Goal: Navigation & Orientation: Find specific page/section

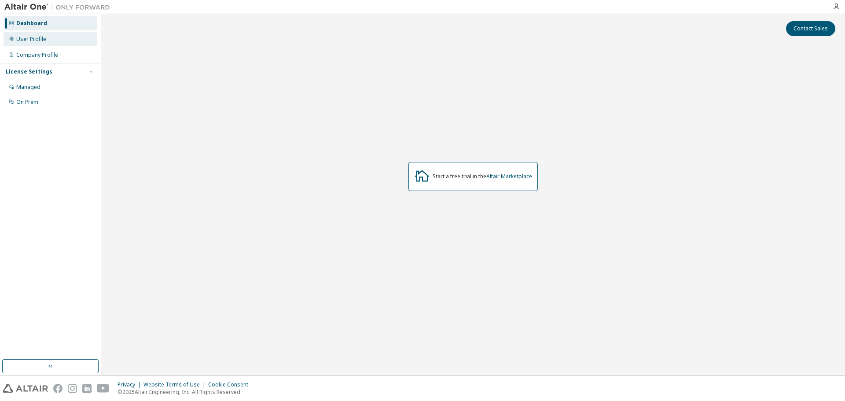
click at [37, 36] on div "User Profile" at bounding box center [31, 39] width 30 height 7
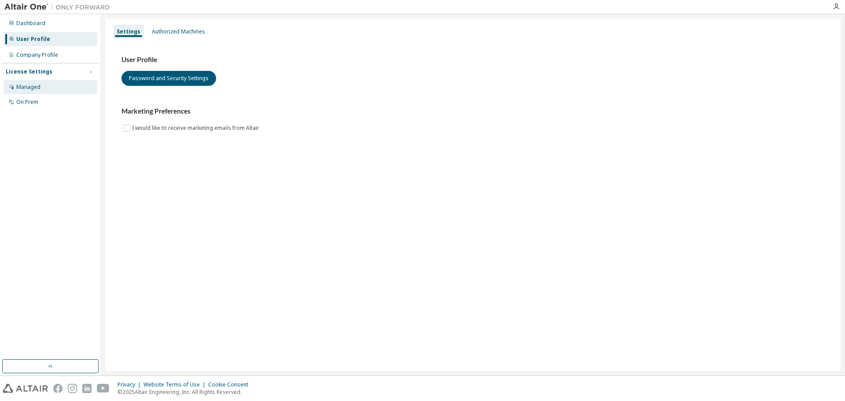
click at [28, 87] on div "Managed" at bounding box center [28, 87] width 24 height 7
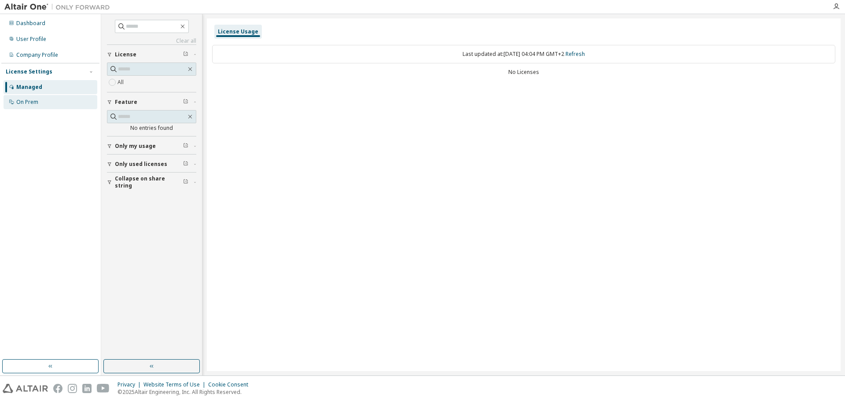
click at [28, 101] on div "On Prem" at bounding box center [27, 102] width 22 height 7
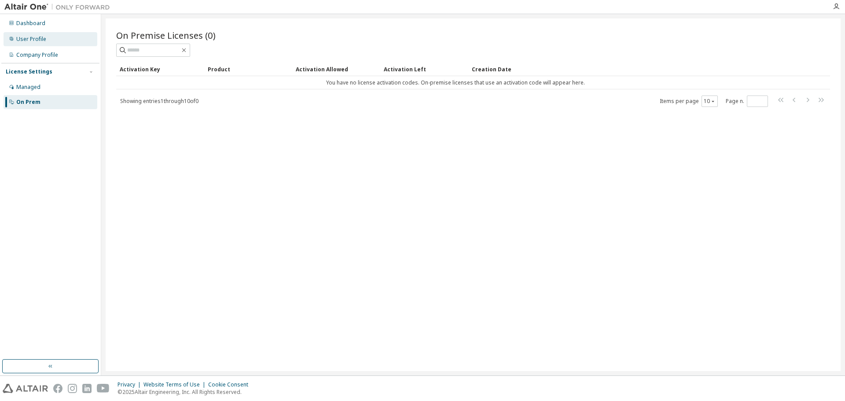
click at [38, 34] on div "User Profile" at bounding box center [51, 39] width 94 height 14
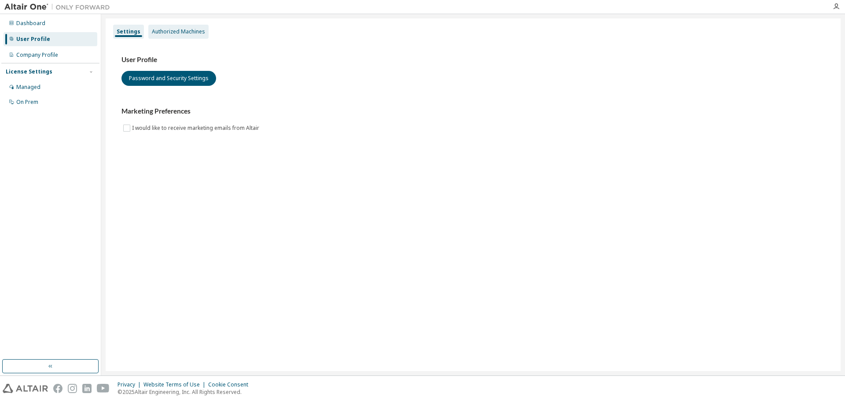
click at [163, 33] on div "Authorized Machines" at bounding box center [178, 31] width 53 height 7
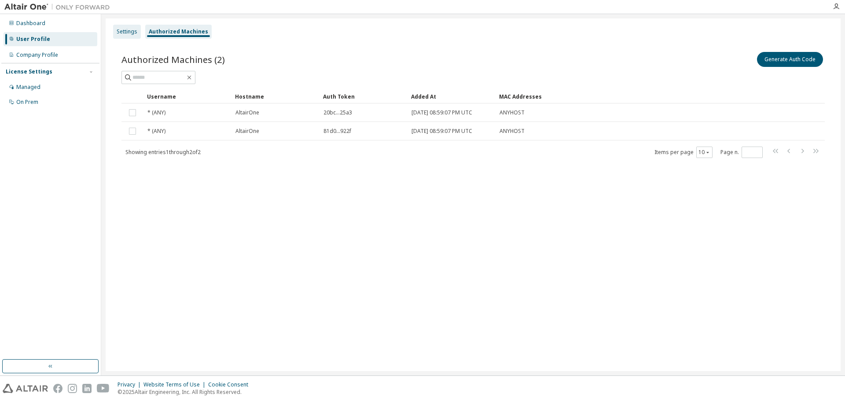
click at [125, 38] on div "Settings" at bounding box center [127, 32] width 28 height 14
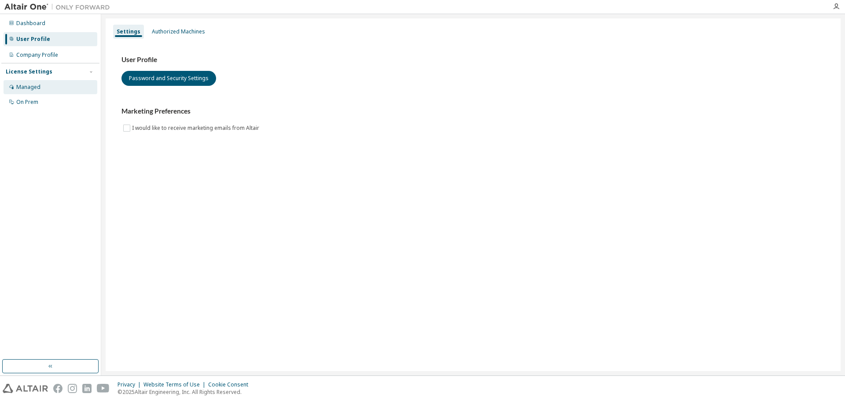
click at [45, 88] on div "Managed" at bounding box center [51, 87] width 94 height 14
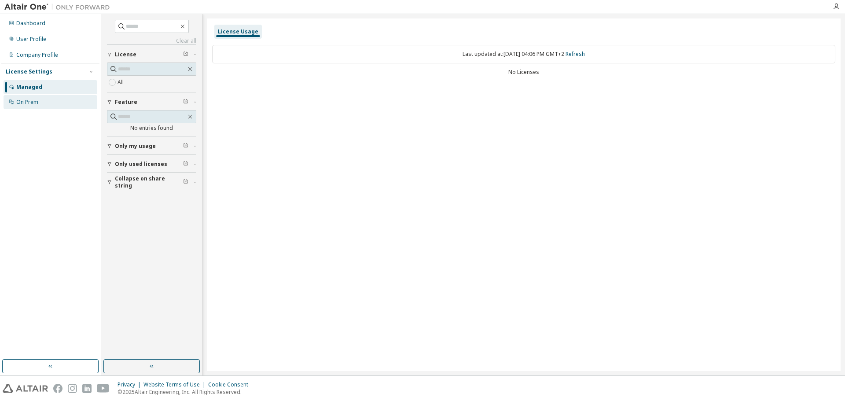
click at [40, 103] on div "On Prem" at bounding box center [51, 102] width 94 height 14
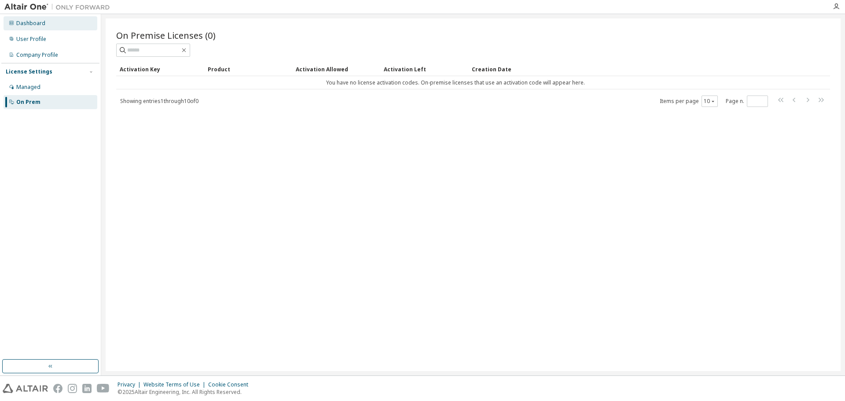
click at [39, 26] on div "Dashboard" at bounding box center [30, 23] width 29 height 7
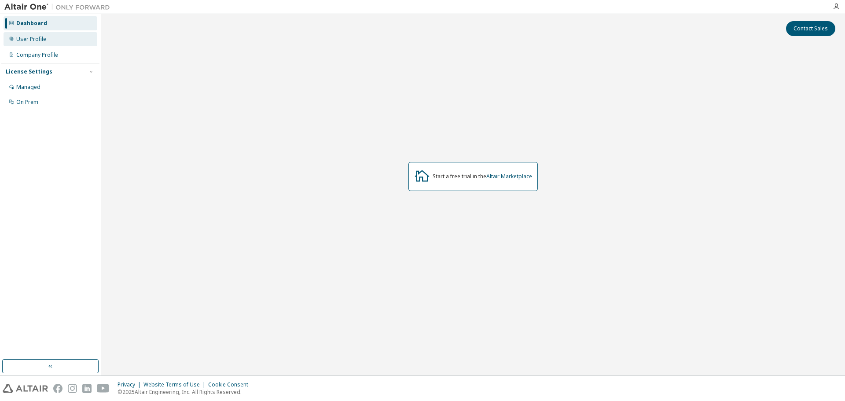
click at [43, 40] on div "User Profile" at bounding box center [31, 39] width 30 height 7
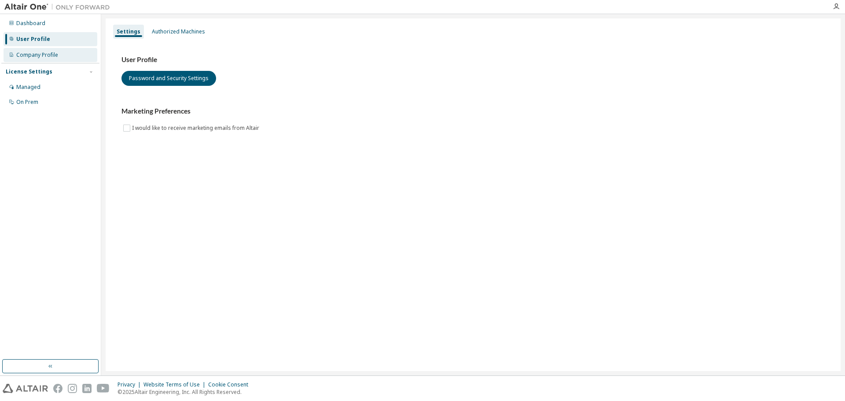
click at [34, 57] on div "Company Profile" at bounding box center [37, 54] width 42 height 7
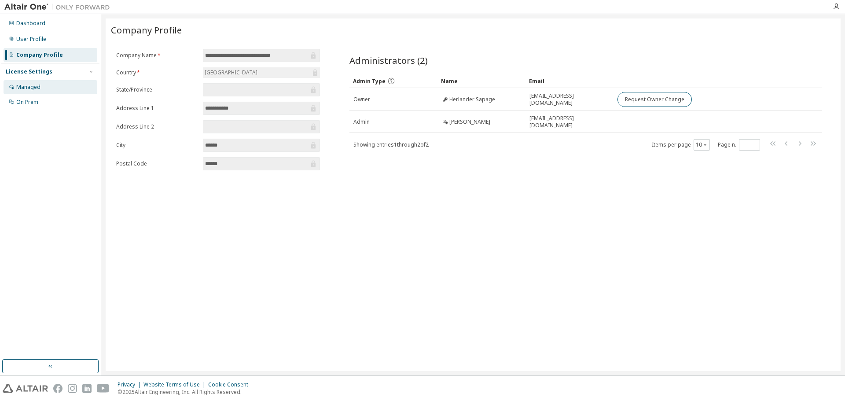
click at [23, 89] on div "Managed" at bounding box center [28, 87] width 24 height 7
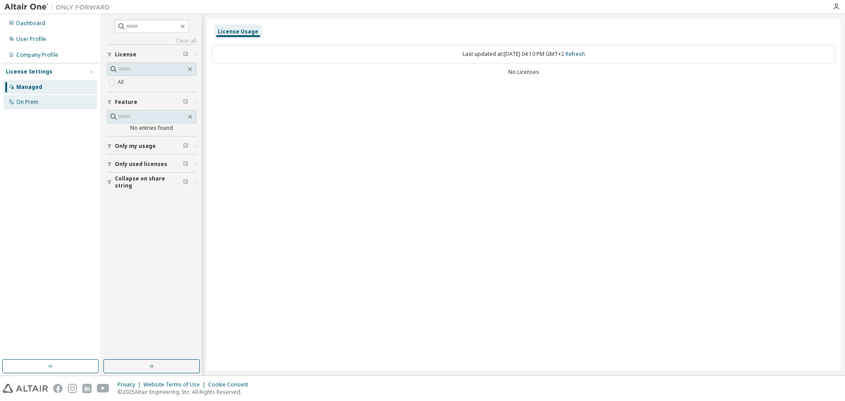
click at [38, 104] on div "On Prem" at bounding box center [27, 102] width 22 height 7
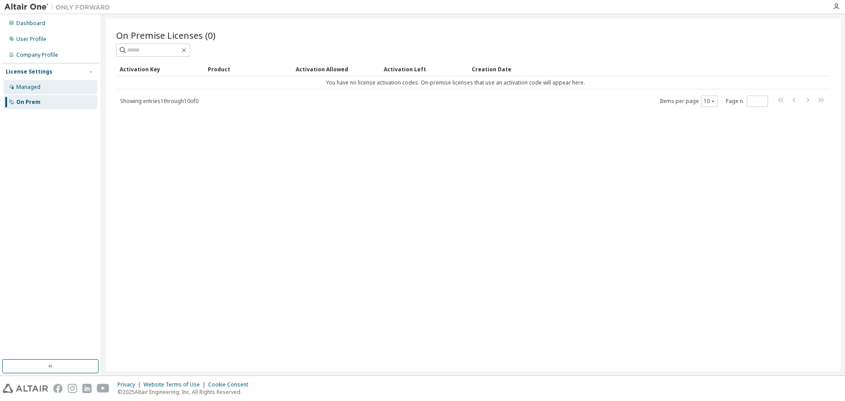
click at [43, 81] on div "Managed" at bounding box center [51, 87] width 94 height 14
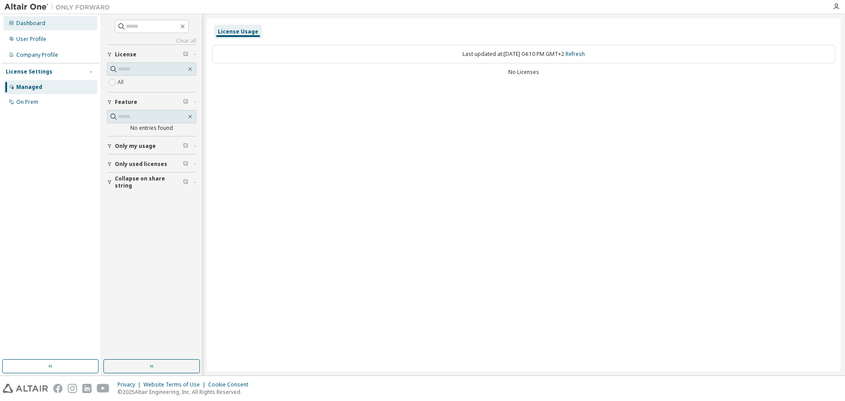
click at [28, 25] on div "Dashboard" at bounding box center [30, 23] width 29 height 7
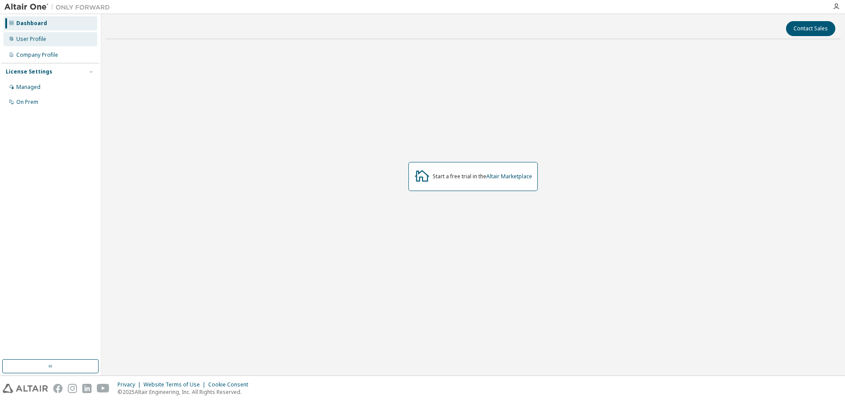
click at [43, 40] on div "User Profile" at bounding box center [31, 39] width 30 height 7
